Goal: Transaction & Acquisition: Obtain resource

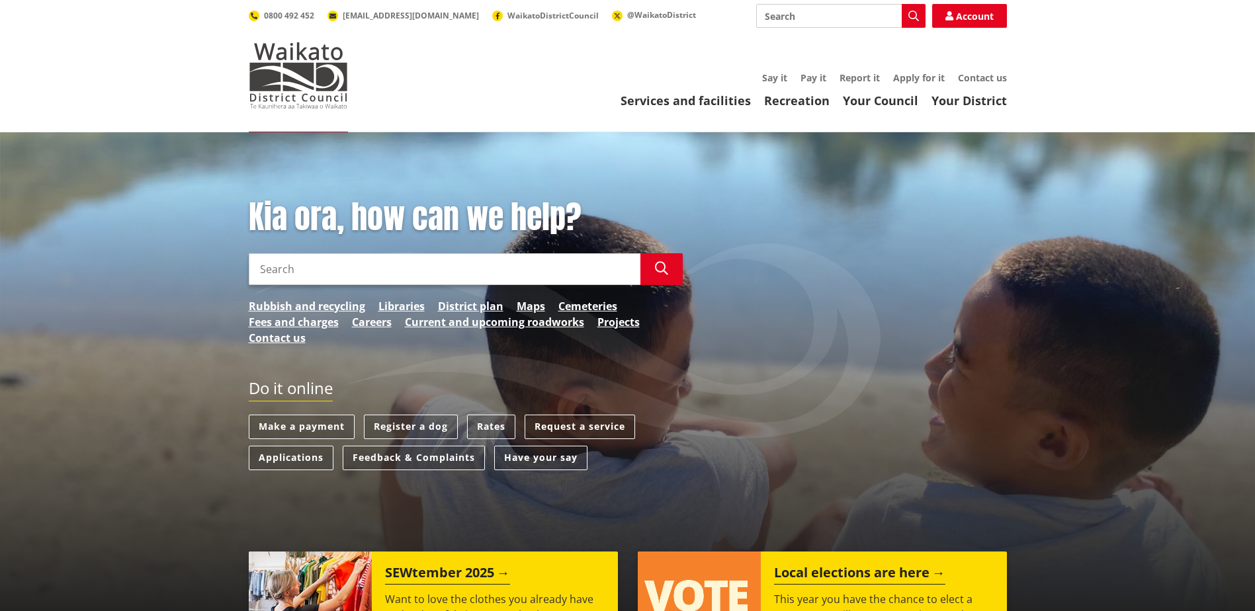
click at [575, 271] on input "Search" at bounding box center [445, 269] width 392 height 32
type input "certificate of compliance for a property"
click at [656, 291] on div "Kia ora, how can we help? Search certificate of compliance for a property Searc…" at bounding box center [466, 279] width 454 height 161
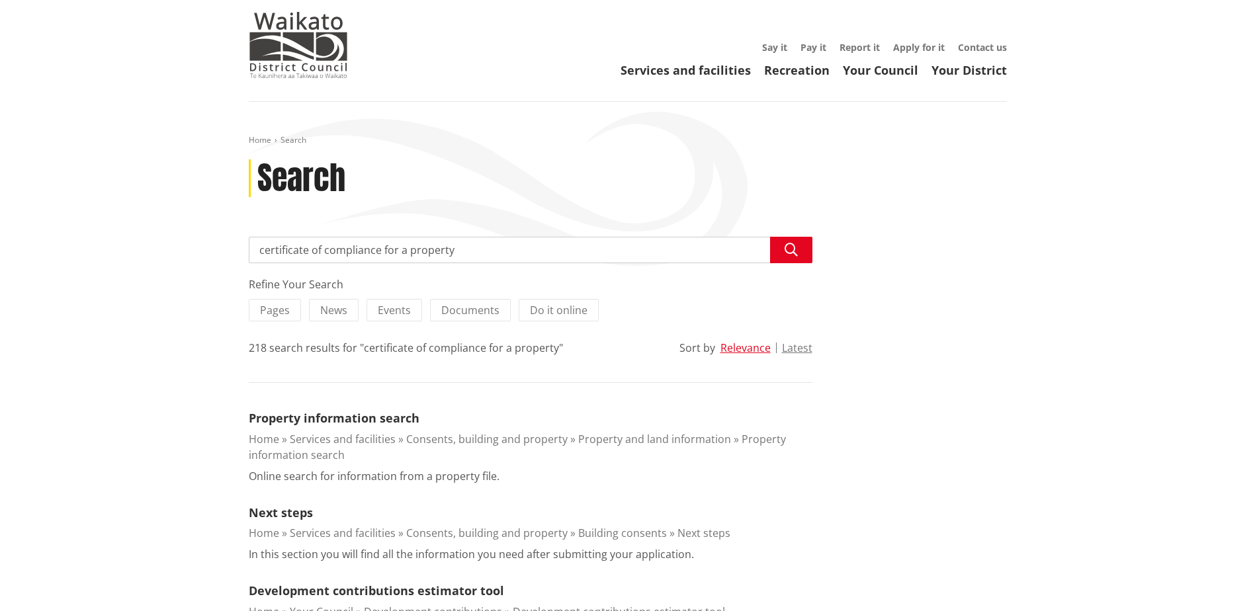
scroll to position [12, 0]
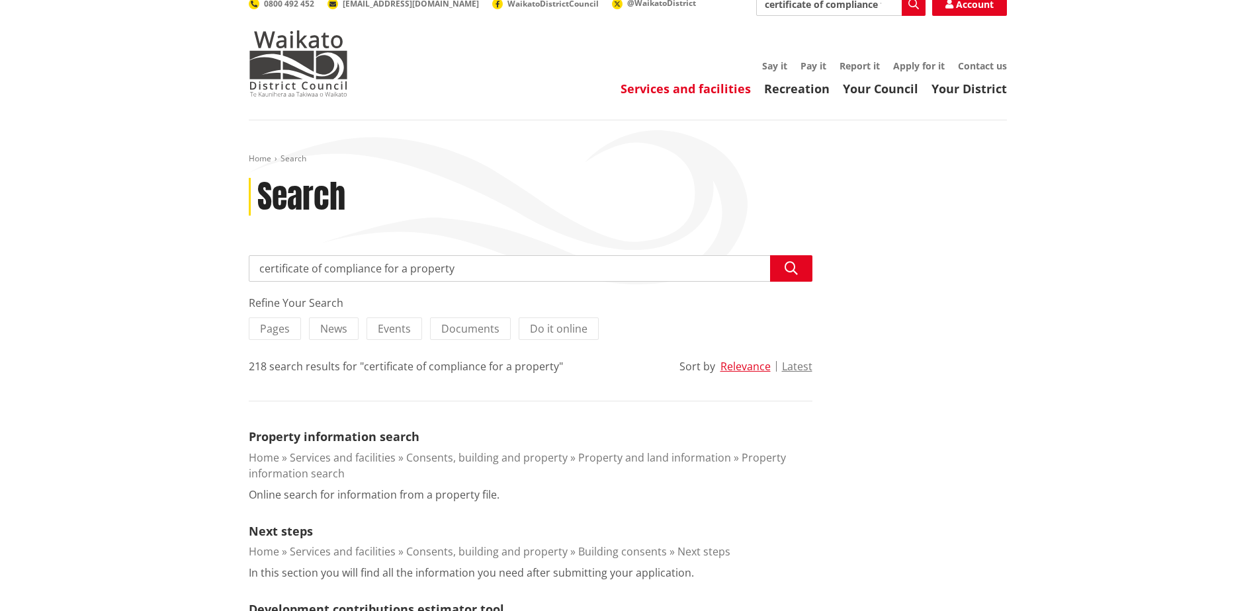
click at [722, 90] on link "Services and facilities" at bounding box center [686, 89] width 130 height 16
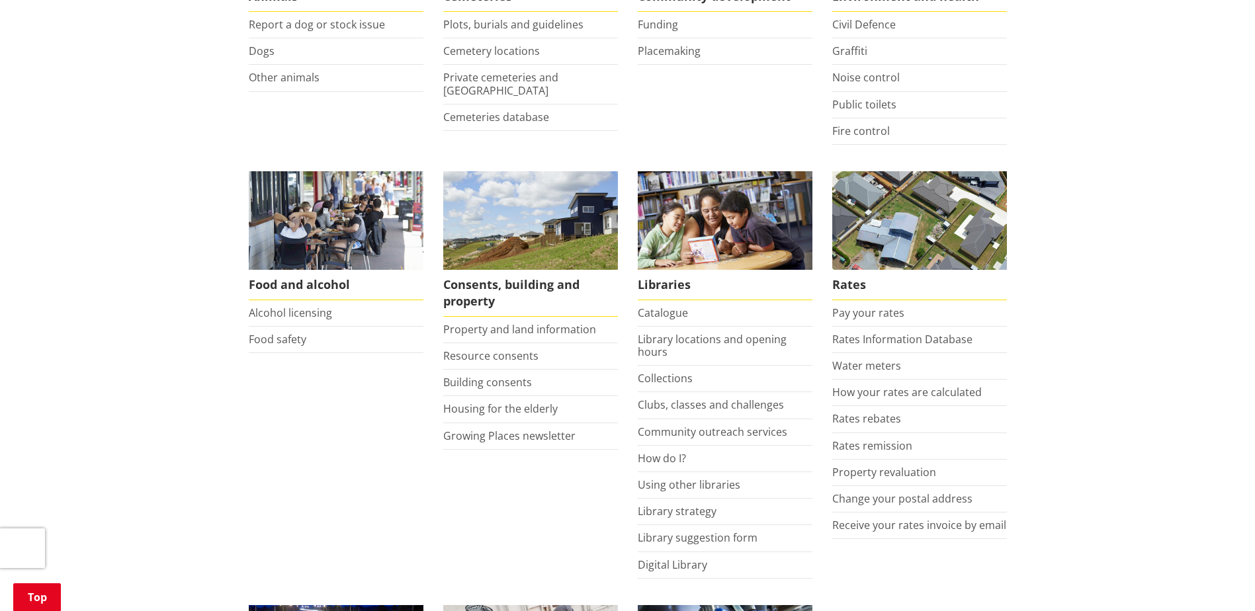
scroll to position [490, 0]
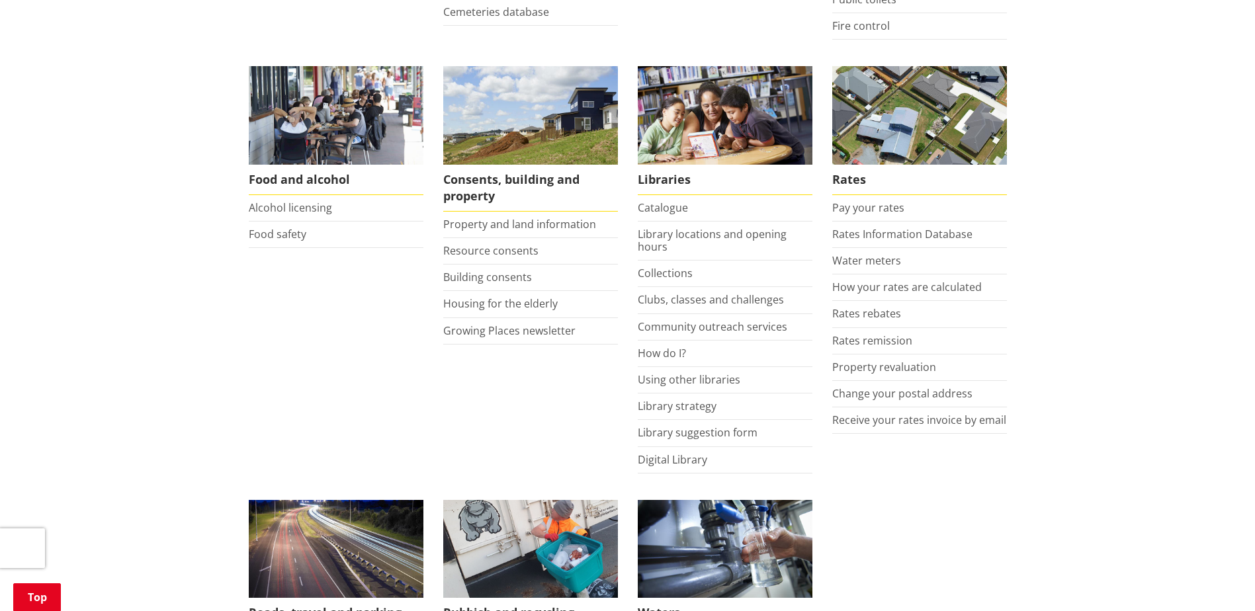
click at [533, 232] on li "Property and land information" at bounding box center [530, 225] width 175 height 26
click at [507, 230] on link "Property and land information" at bounding box center [519, 224] width 153 height 15
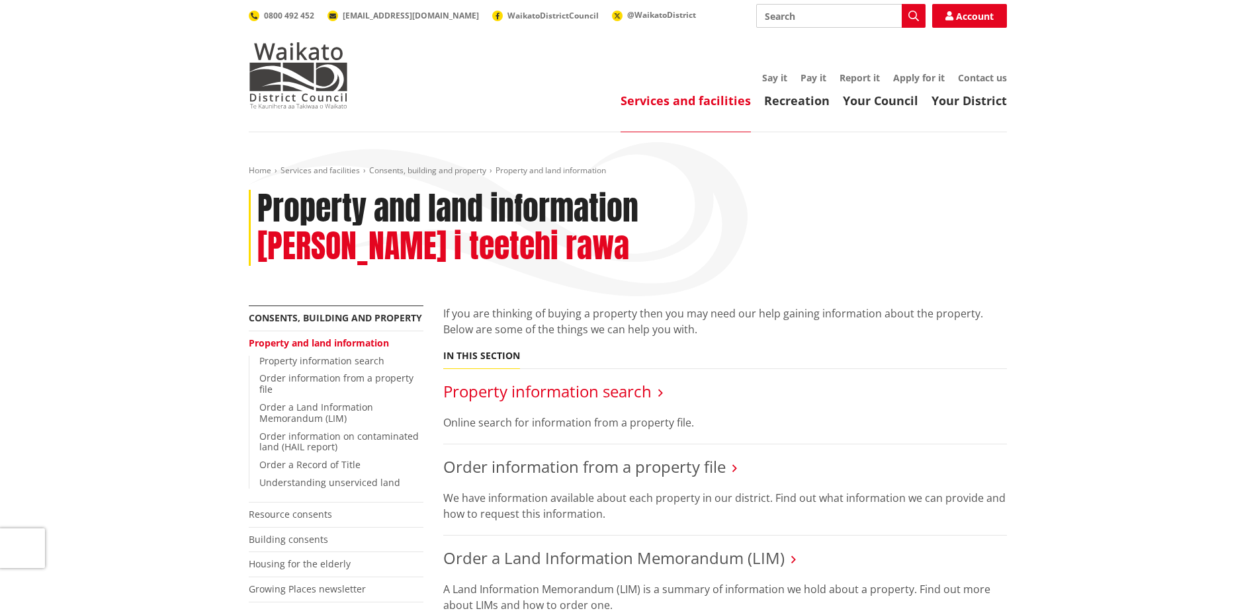
click at [573, 381] on link "Property information search" at bounding box center [547, 392] width 208 height 22
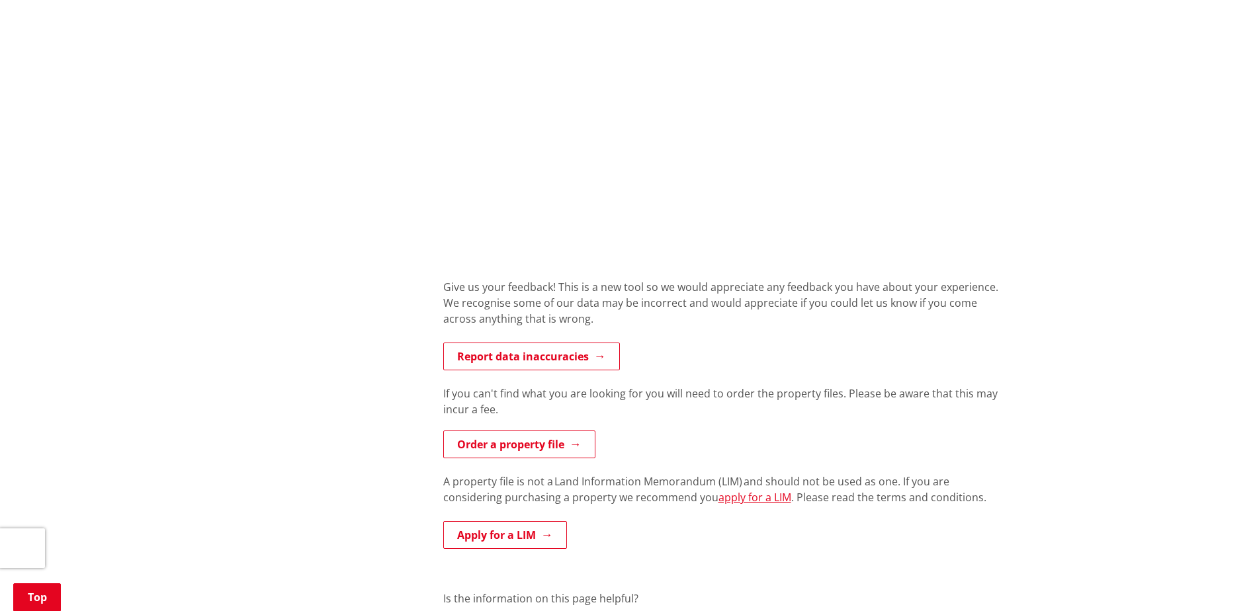
scroll to position [936, 0]
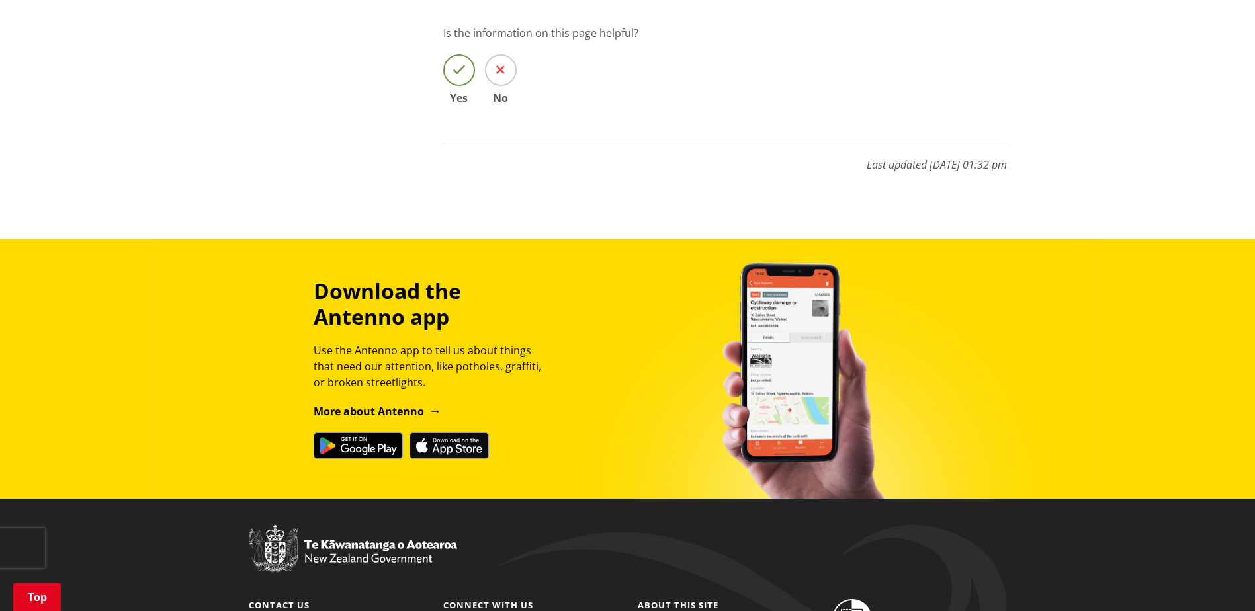
click at [461, 75] on icon at bounding box center [459, 70] width 13 height 13
click at [0, 0] on input "Yes" at bounding box center [0, 0] width 0 height 0
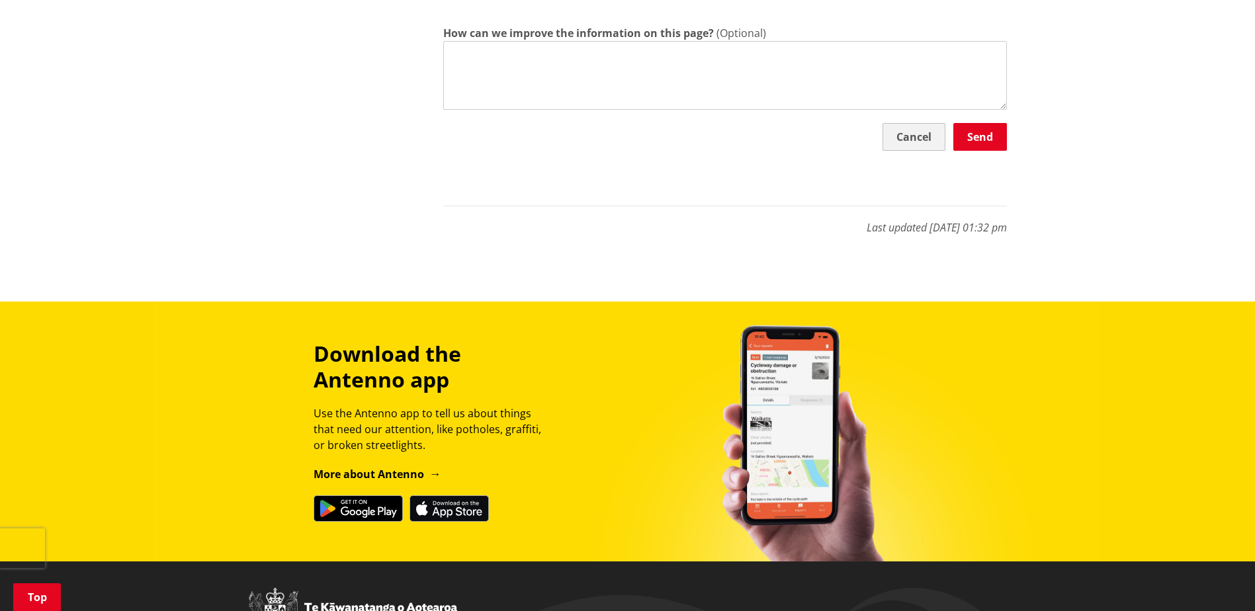
click at [926, 136] on button "Cancel" at bounding box center [914, 137] width 63 height 28
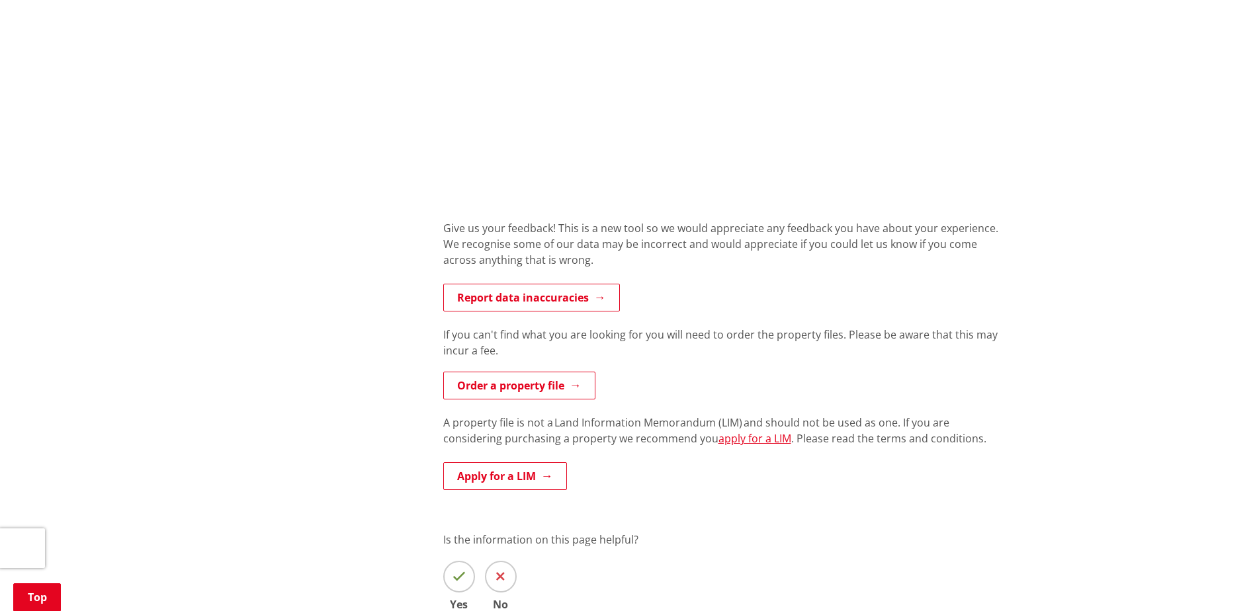
scroll to position [678, 0]
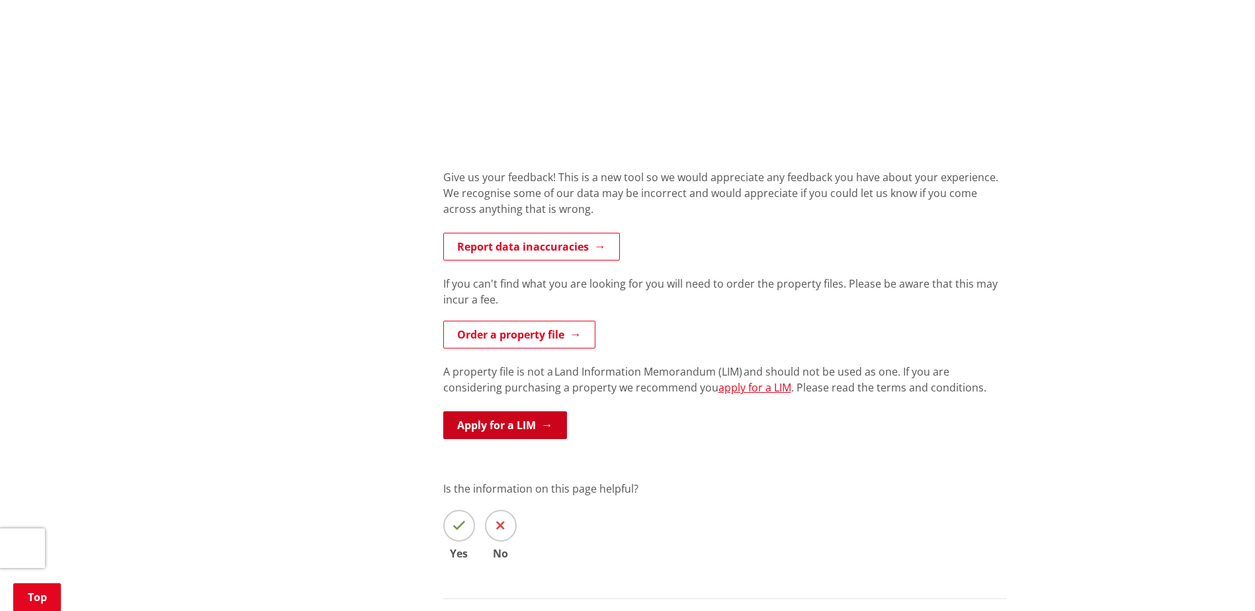
click at [493, 429] on link "Apply for a LIM" at bounding box center [505, 426] width 124 height 28
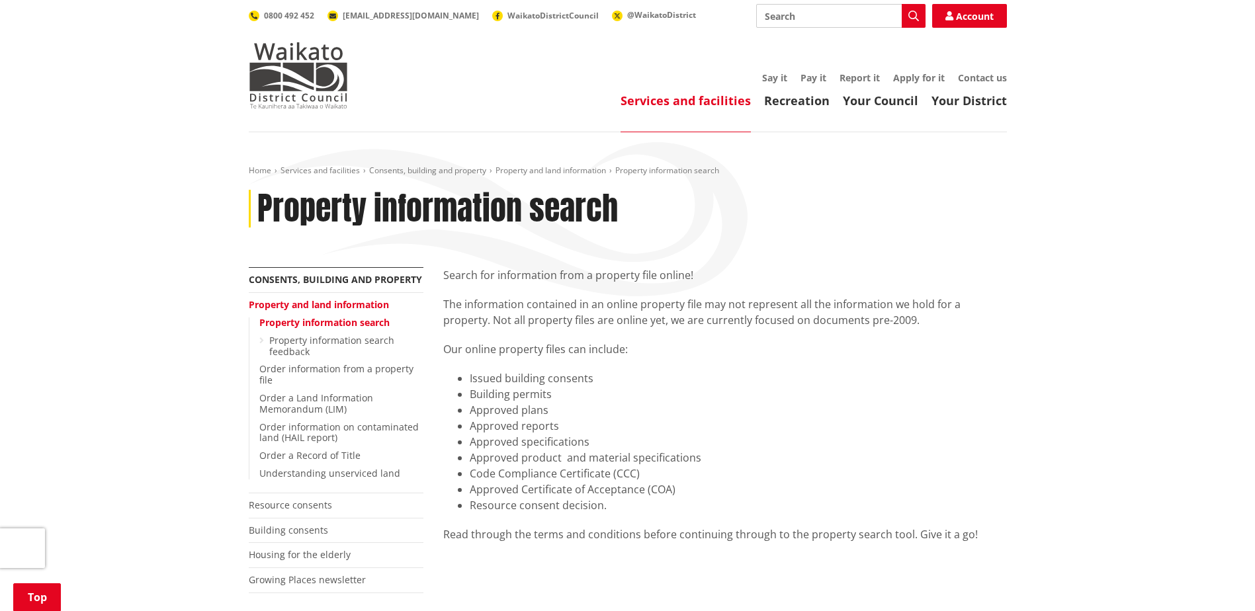
scroll to position [866, 0]
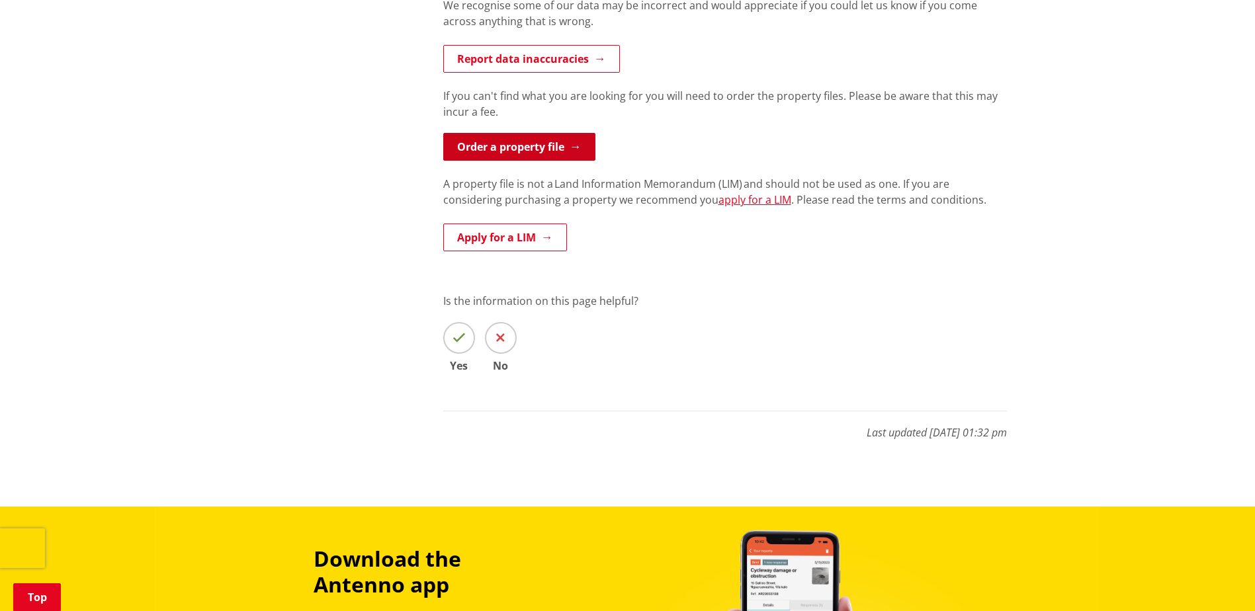
click at [511, 142] on link "Order a property file" at bounding box center [519, 147] width 152 height 28
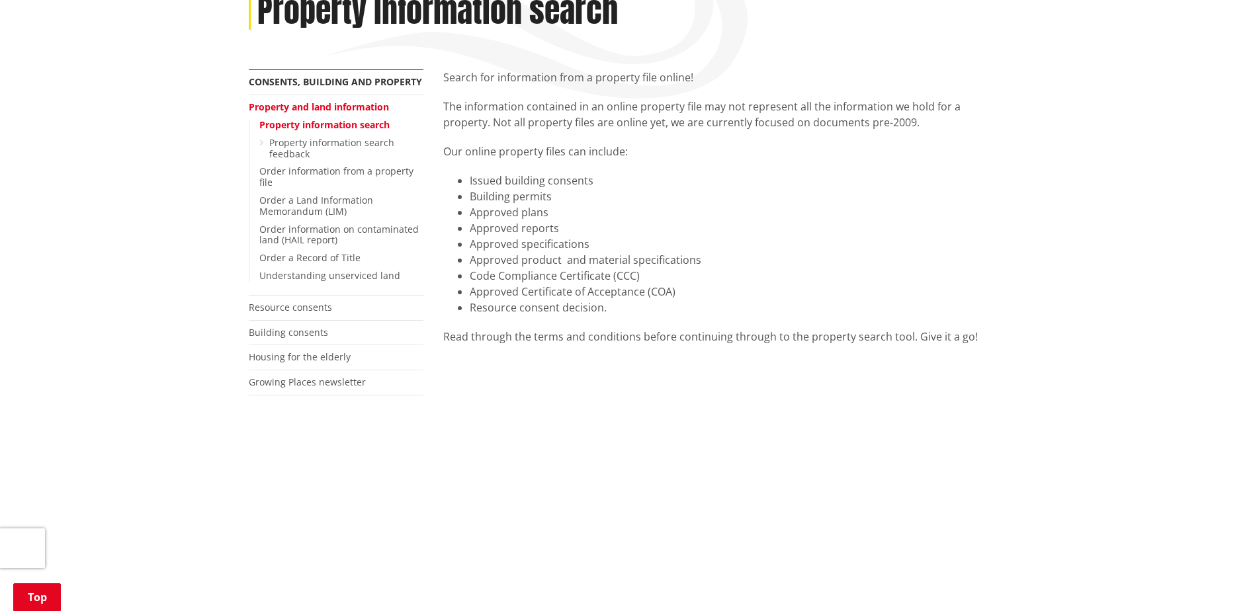
scroll to position [149, 0]
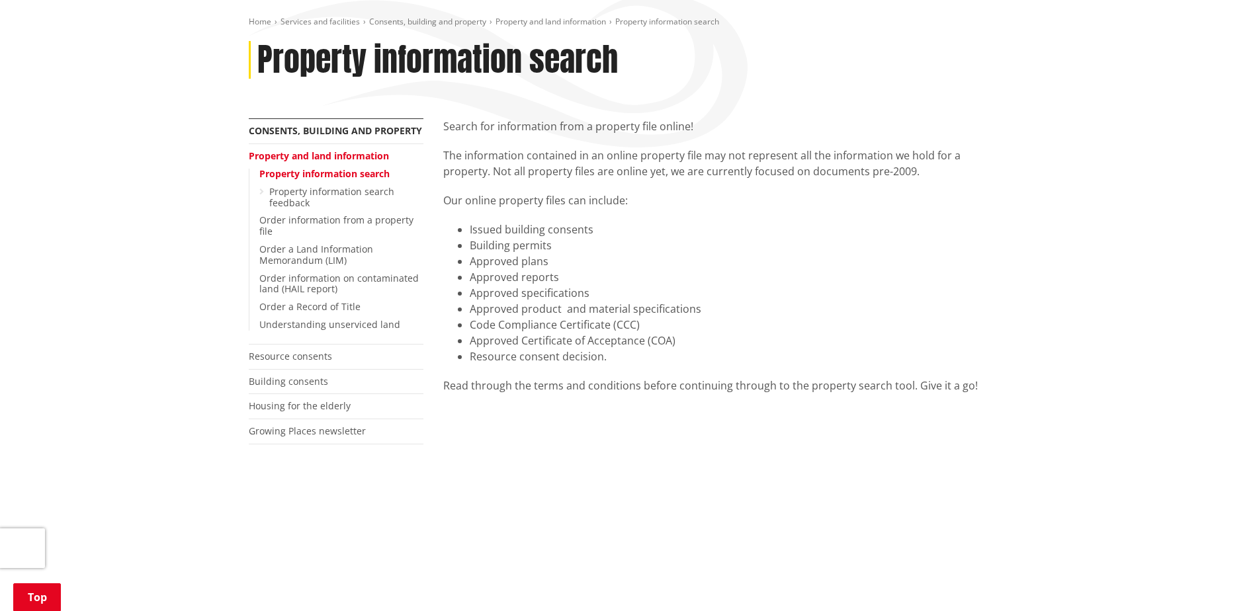
click at [1153, 272] on div "Home Services and facilities Consents, building and property Property and land …" at bounding box center [627, 603] width 1255 height 1240
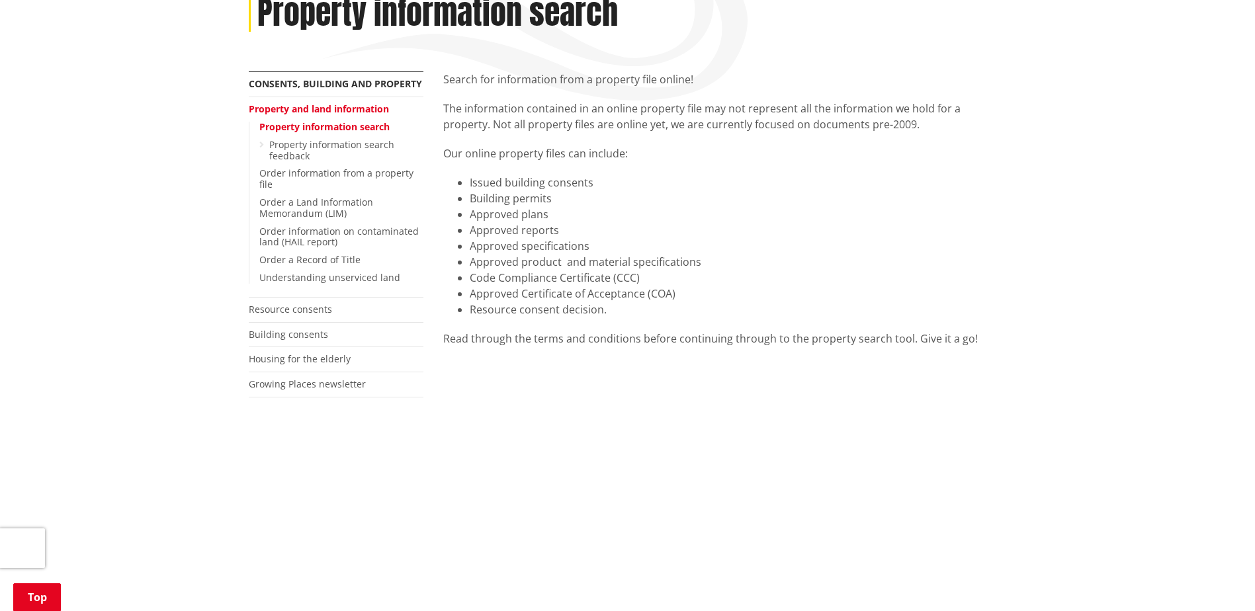
click at [1127, 179] on div "Home Services and facilities Consents, building and property Property and land …" at bounding box center [627, 556] width 1255 height 1240
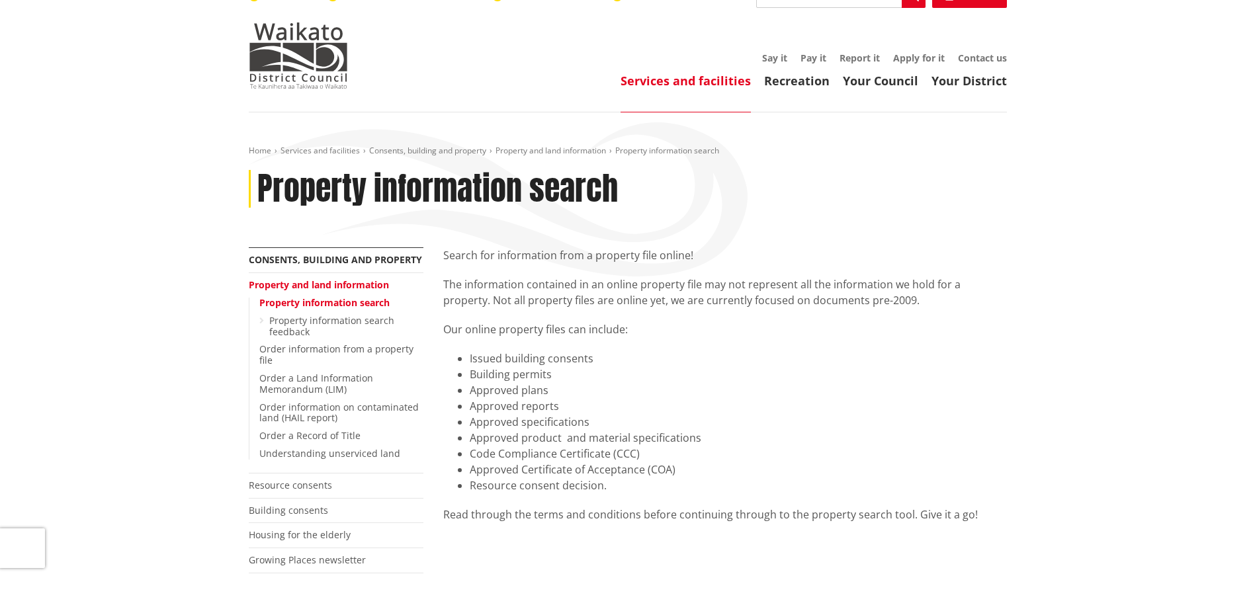
scroll to position [0, 0]
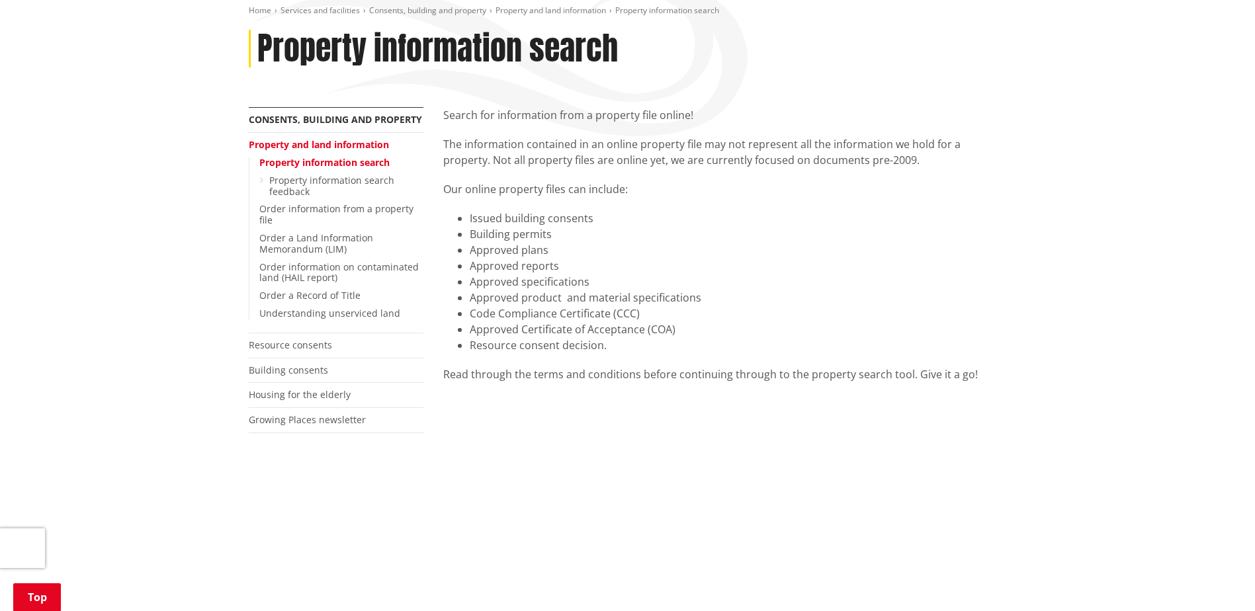
scroll to position [127, 0]
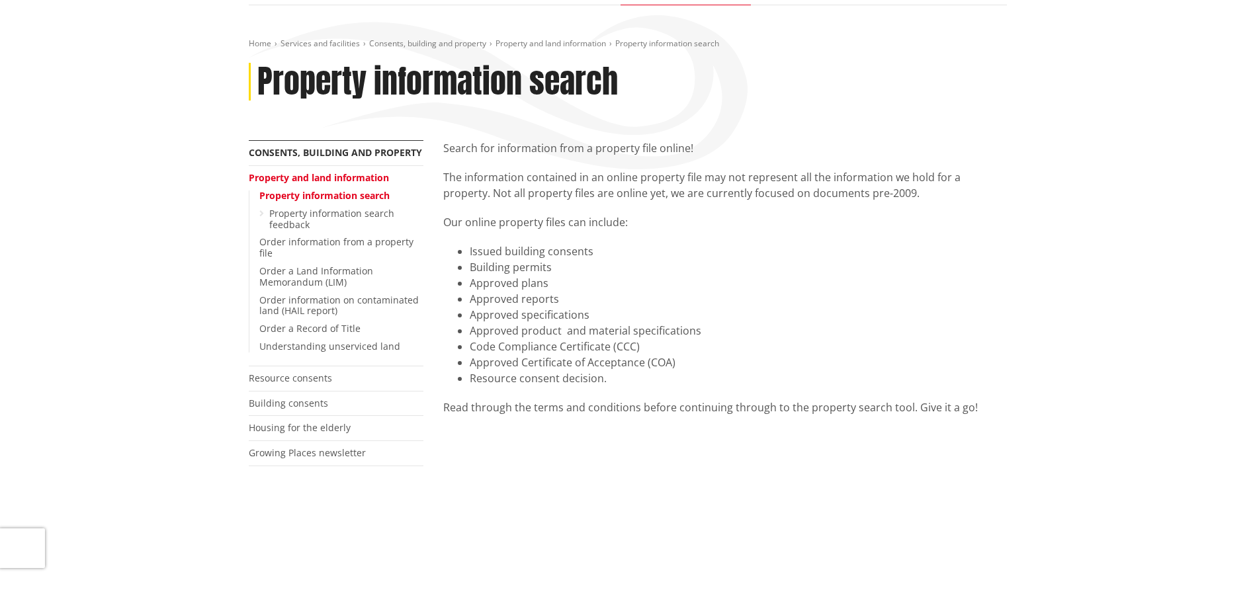
drag, startPoint x: 561, startPoint y: 412, endPoint x: 557, endPoint y: 387, distance: 25.5
click at [561, 412] on div "Read through the terms and conditions before continuing through to the property…" at bounding box center [725, 408] width 564 height 16
click at [678, 363] on li "Approved Certificate of Acceptance (COA)" at bounding box center [738, 363] width 537 height 16
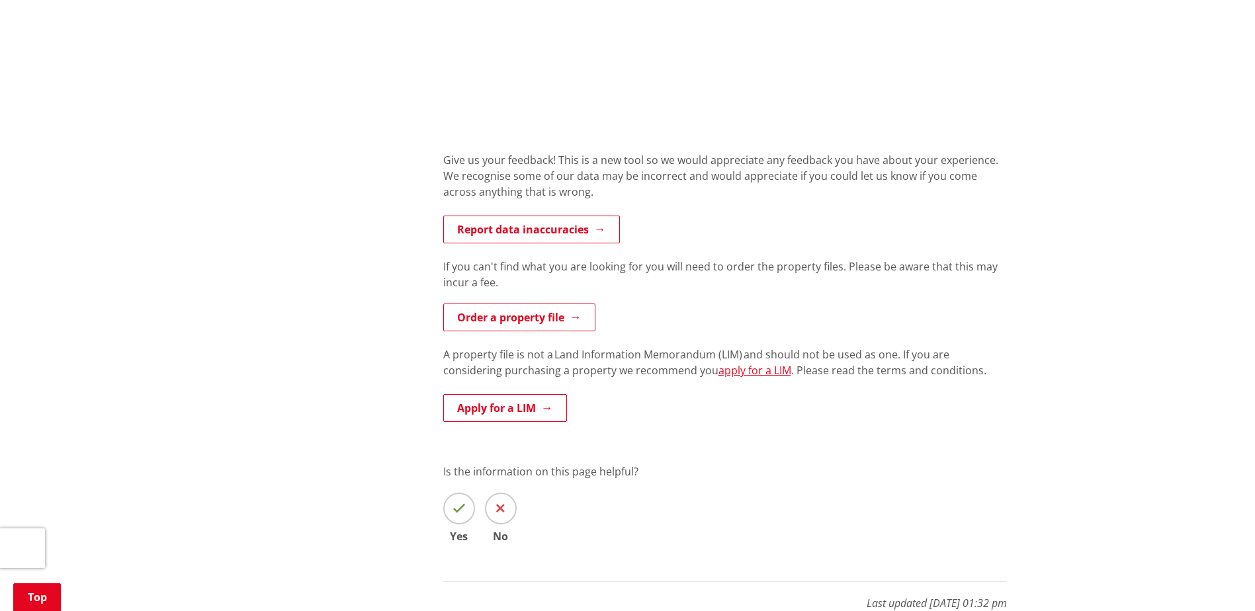
scroll to position [813, 0]
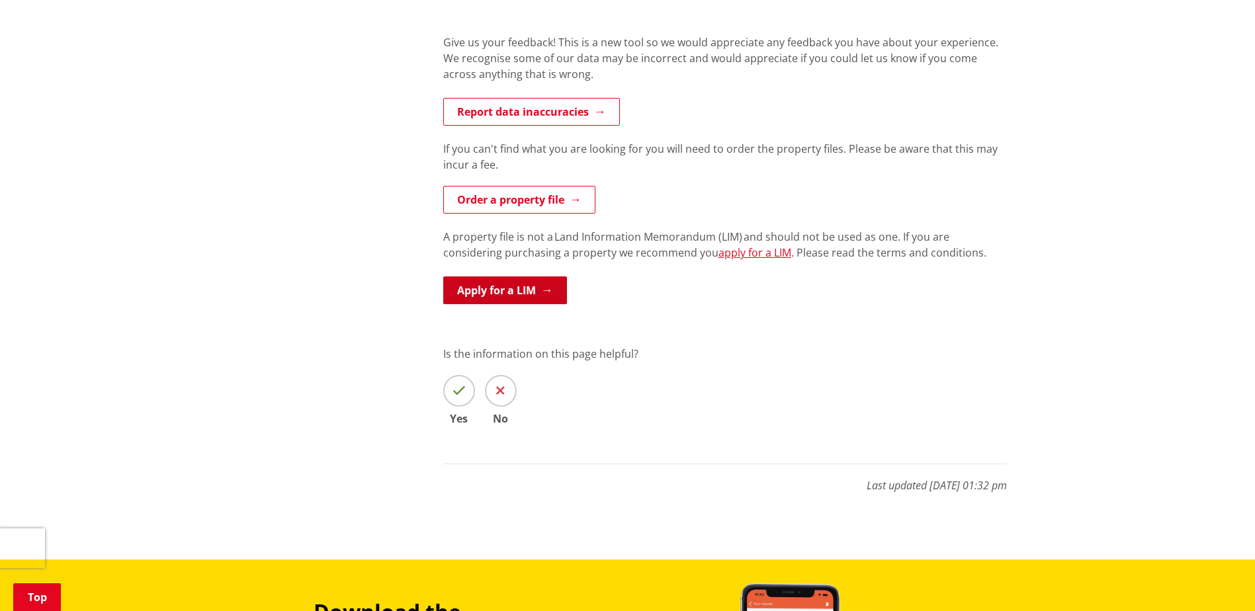
click at [496, 293] on link "Apply for a LIM" at bounding box center [505, 291] width 124 height 28
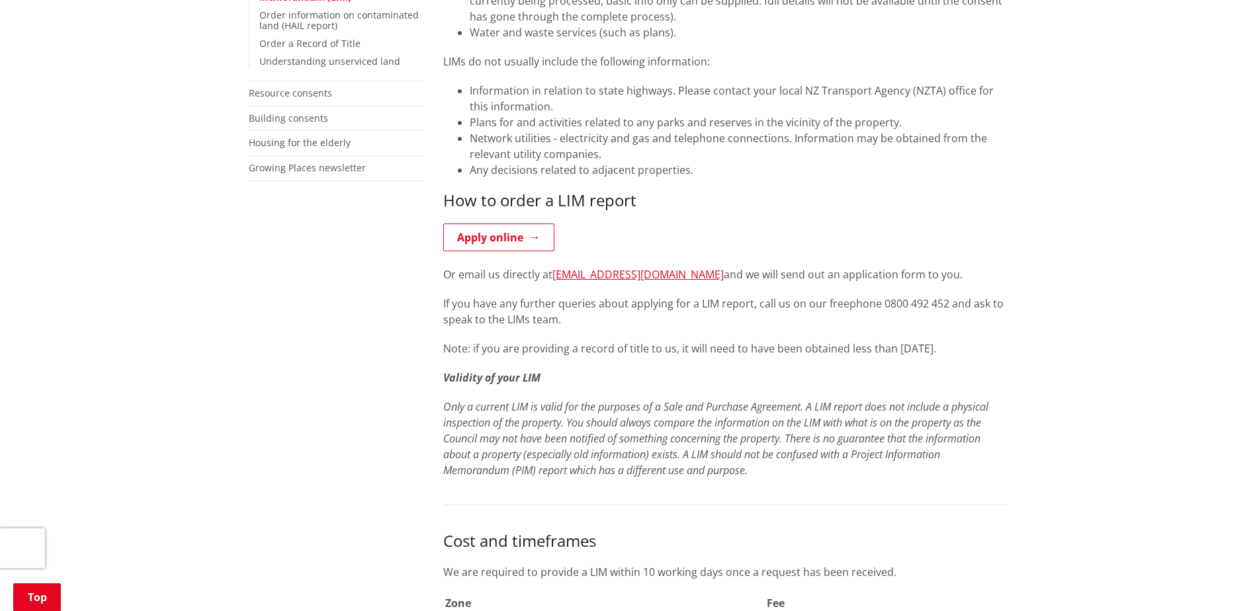
scroll to position [374, 0]
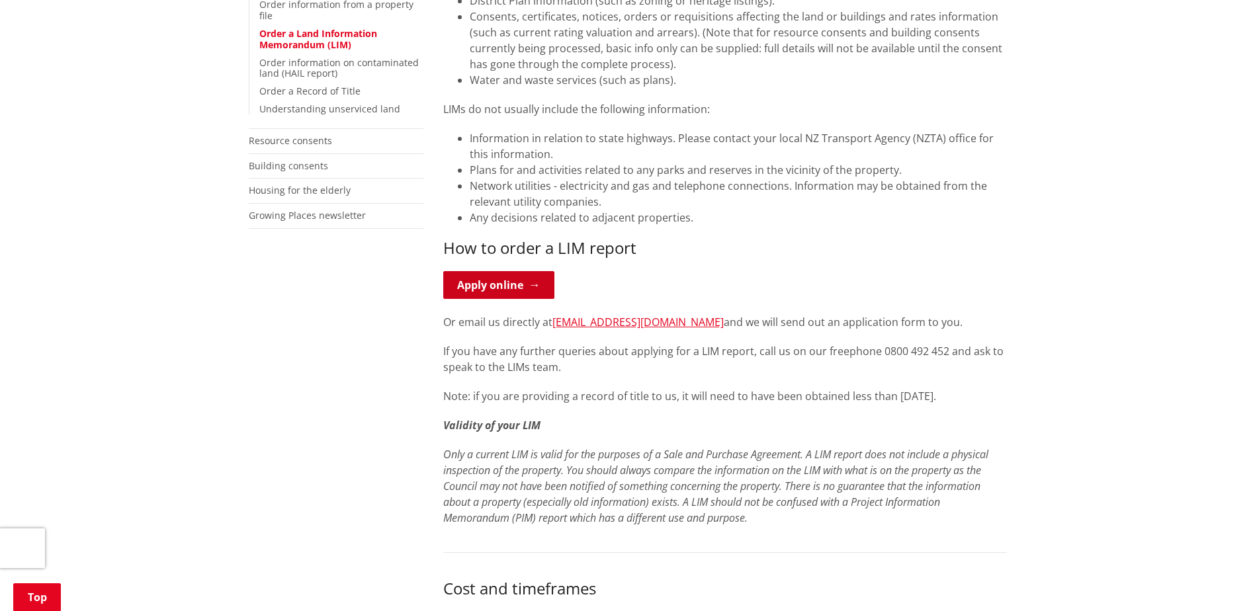
click at [471, 290] on link "Apply online" at bounding box center [498, 285] width 111 height 28
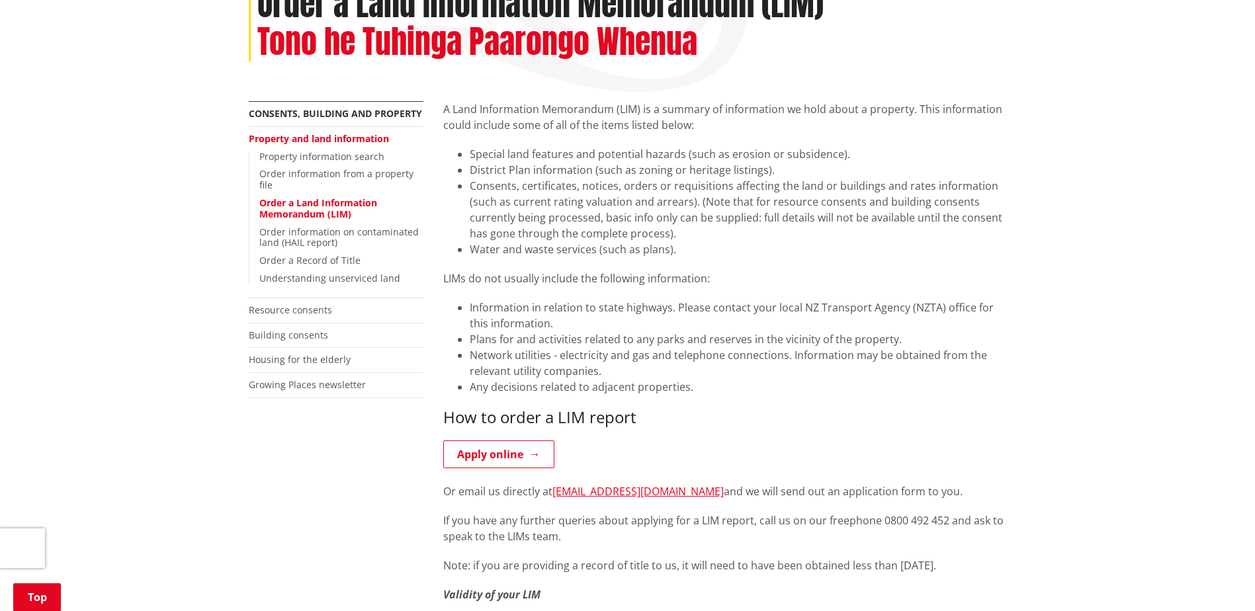
scroll to position [185, 0]
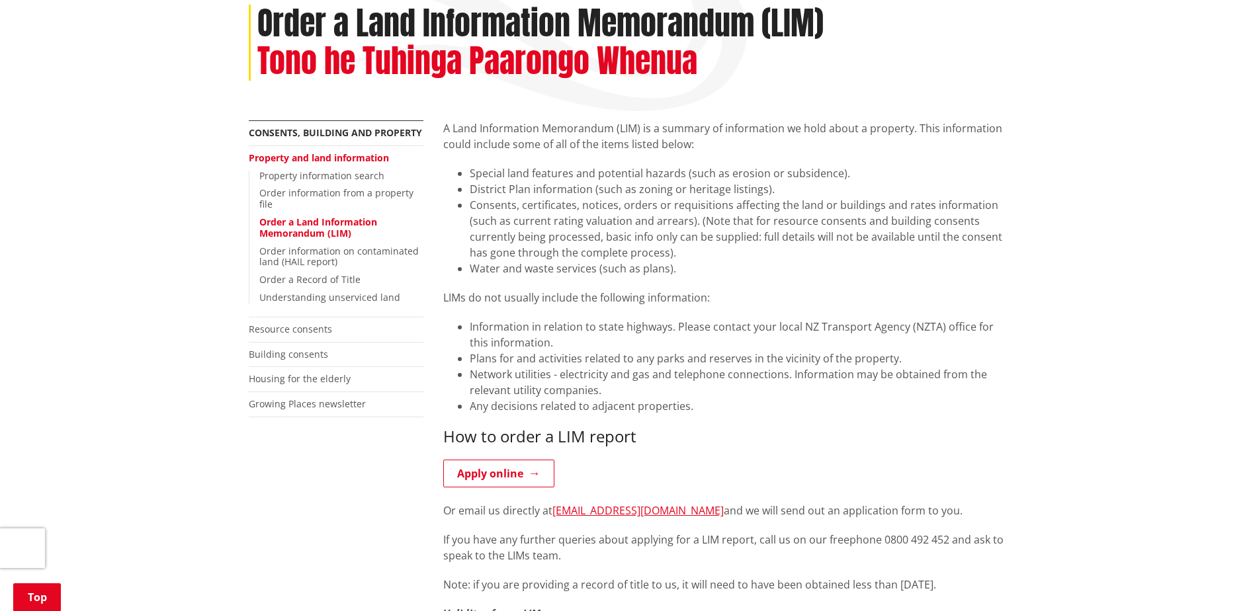
click at [608, 396] on li "Network utilities - electricity and gas and telephone connections. Information …" at bounding box center [738, 383] width 537 height 32
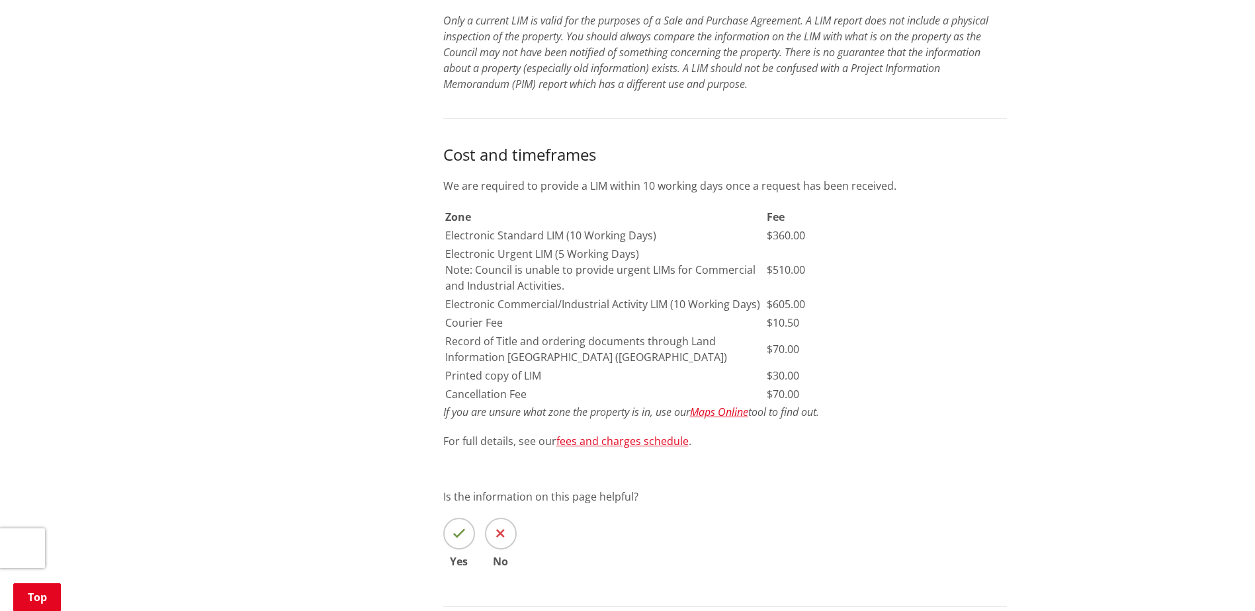
scroll to position [760, 0]
